Goal: Task Accomplishment & Management: Manage account settings

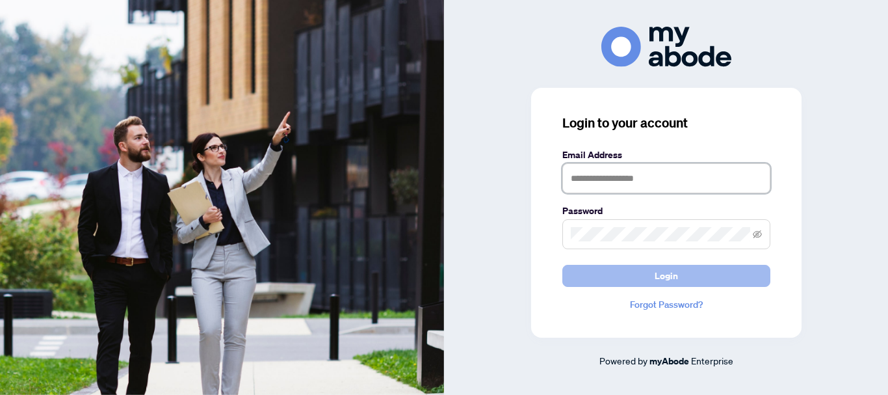
type input "**********"
click at [611, 278] on button "Login" at bounding box center [667, 276] width 208 height 22
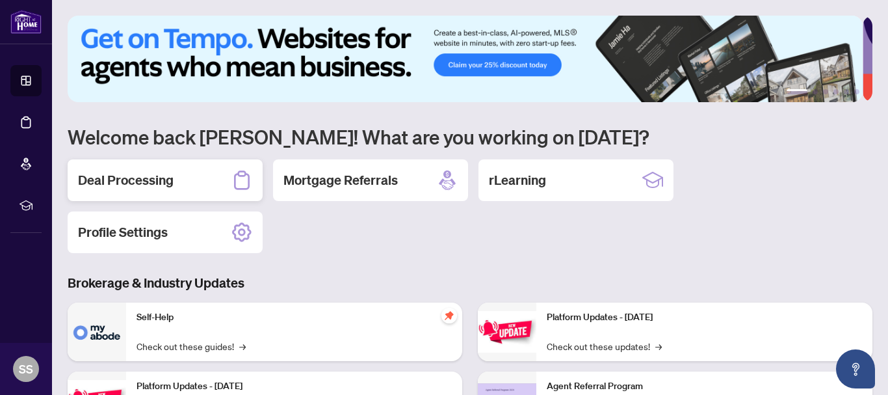
click at [139, 180] on h2 "Deal Processing" at bounding box center [126, 180] width 96 height 18
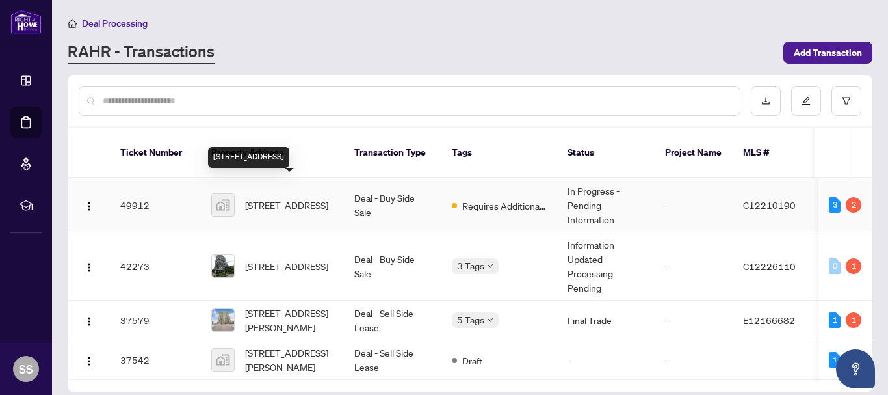
click at [252, 198] on span "[STREET_ADDRESS]" at bounding box center [286, 205] width 83 height 14
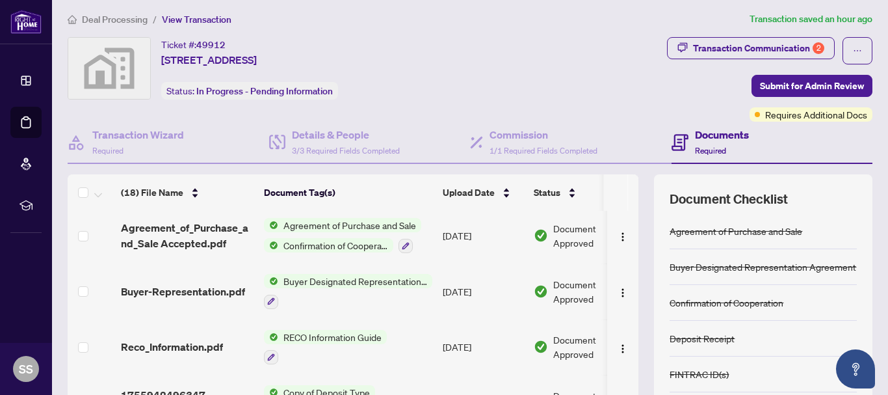
scroll to position [150, 0]
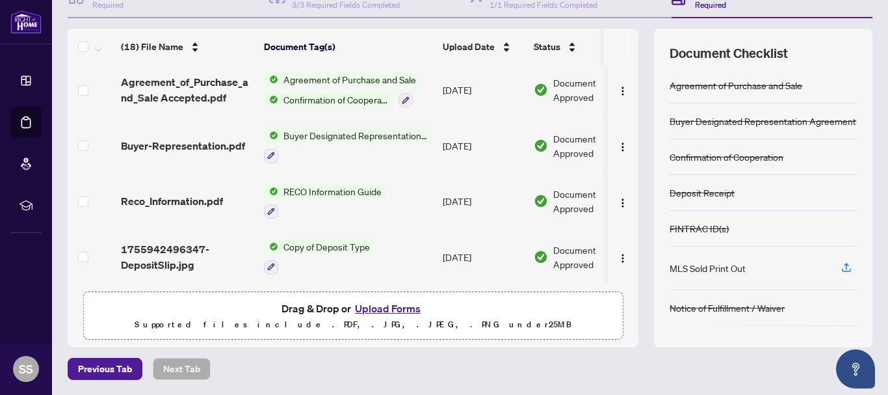
click at [384, 306] on button "Upload Forms" at bounding box center [387, 308] width 73 height 17
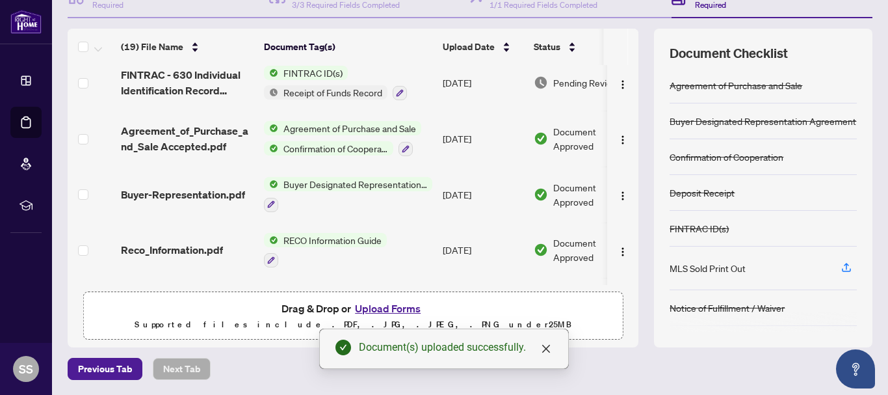
click at [673, 358] on div "Previous Tab Next Tab" at bounding box center [470, 369] width 805 height 22
click at [633, 283] on div "(19) File Name Document Tag(s) Upload Date Status (19) File Name Document Tag(s…" at bounding box center [470, 188] width 805 height 319
click at [548, 347] on icon "close" at bounding box center [546, 349] width 8 height 8
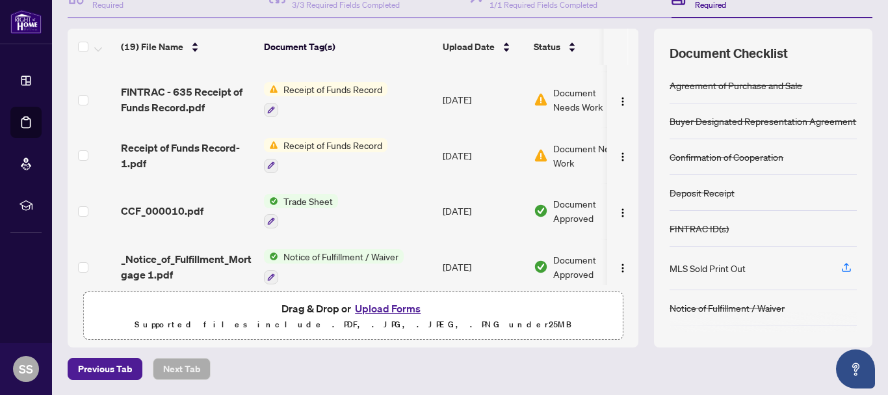
scroll to position [0, 0]
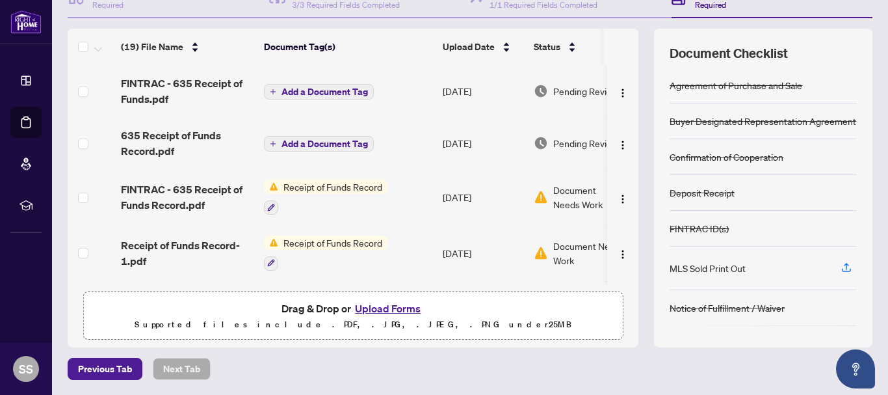
click at [313, 87] on span "Add a Document Tag" at bounding box center [325, 91] width 86 height 9
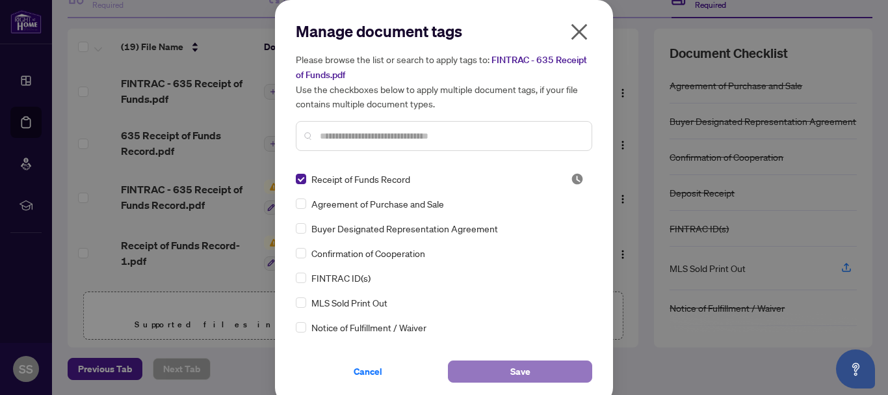
click at [511, 363] on span "Save" at bounding box center [521, 371] width 20 height 21
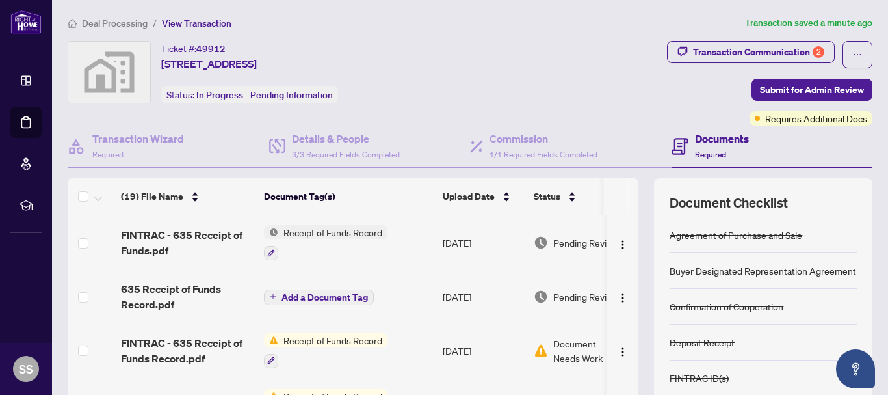
click at [343, 231] on span "Receipt of Funds Record" at bounding box center [332, 232] width 109 height 14
click at [426, 234] on td "Receipt of Funds Record" at bounding box center [348, 243] width 179 height 56
